Goal: Task Accomplishment & Management: Use online tool/utility

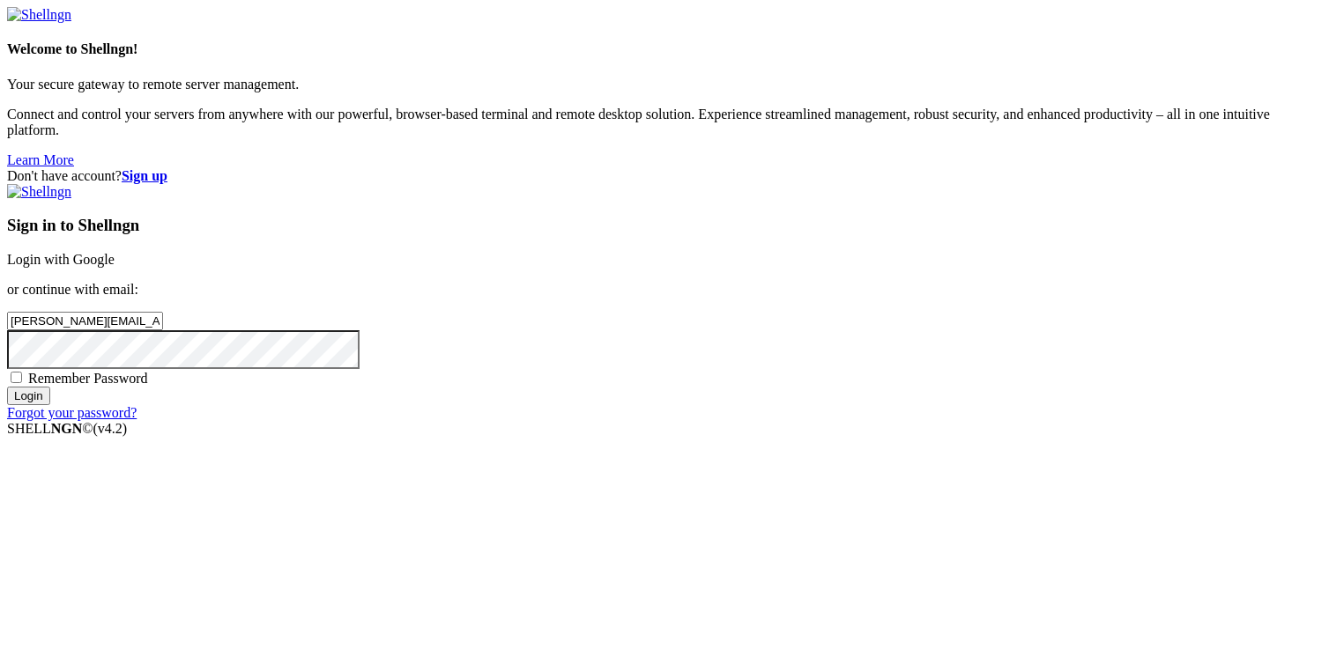
click at [50, 405] on input "Login" at bounding box center [28, 396] width 43 height 19
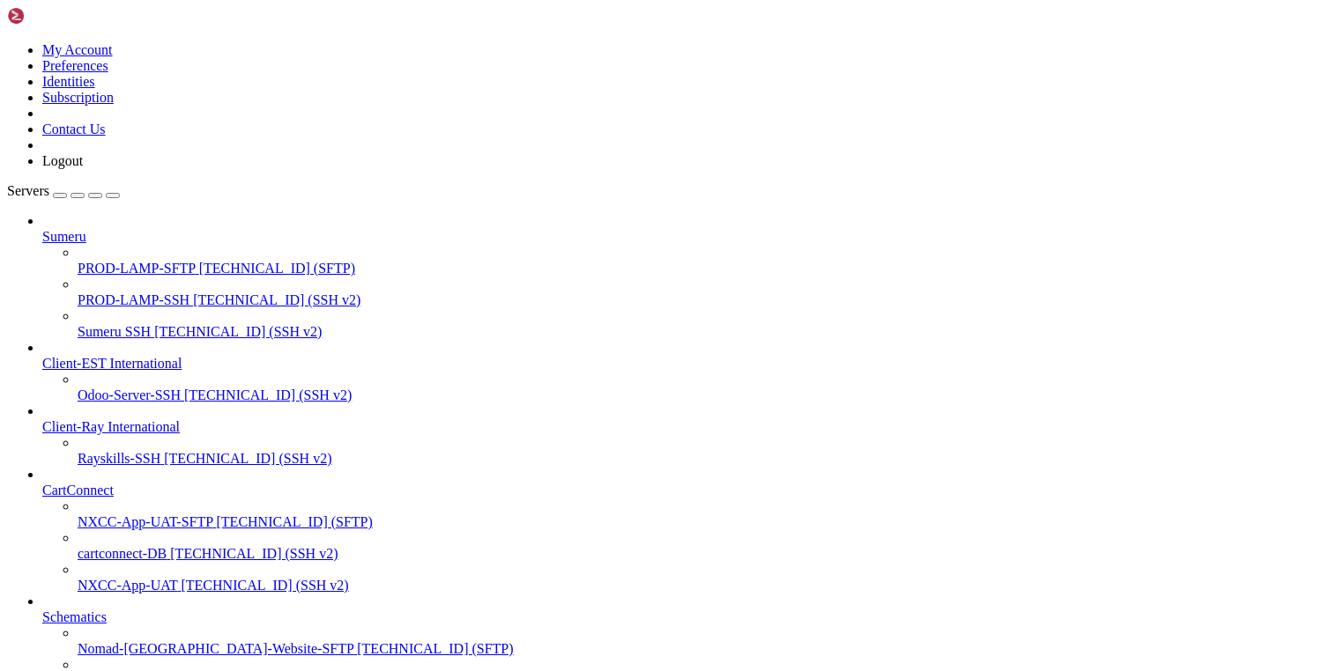
scroll to position [880, 0]
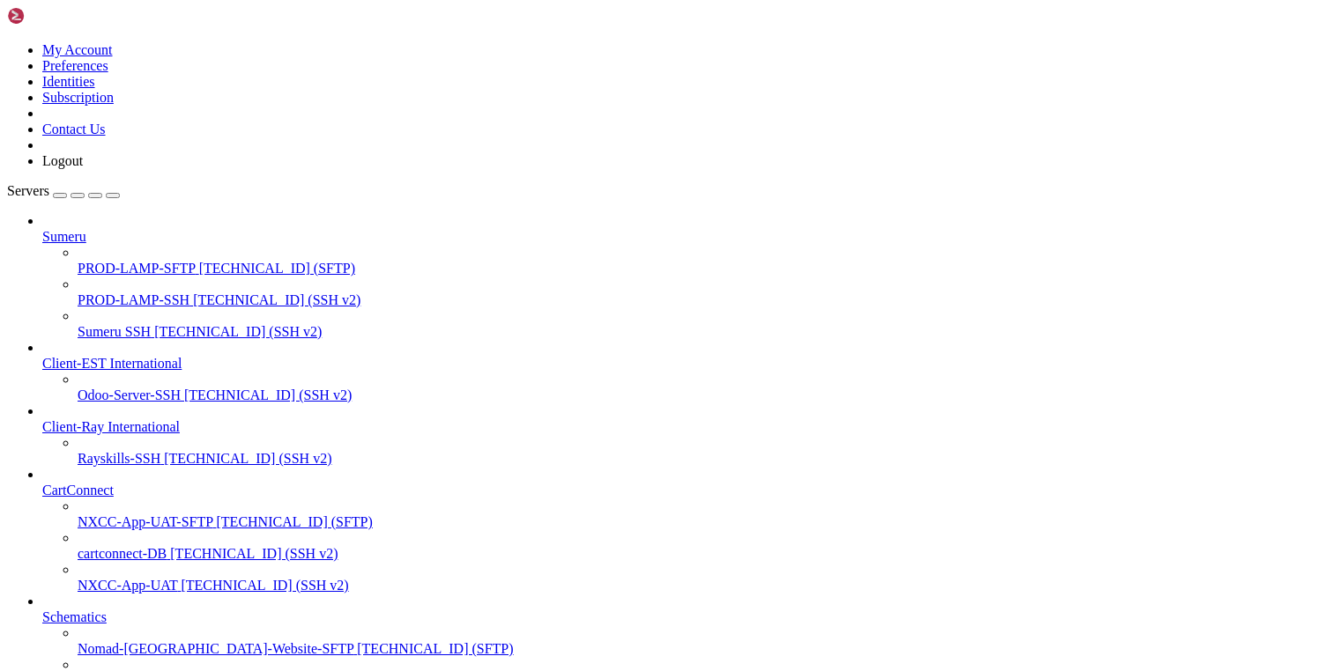
scroll to position [337, 0]
copy x-row "/root/scripts/[DOMAIN_NAME]"
